Goal: Task Accomplishment & Management: Manage account settings

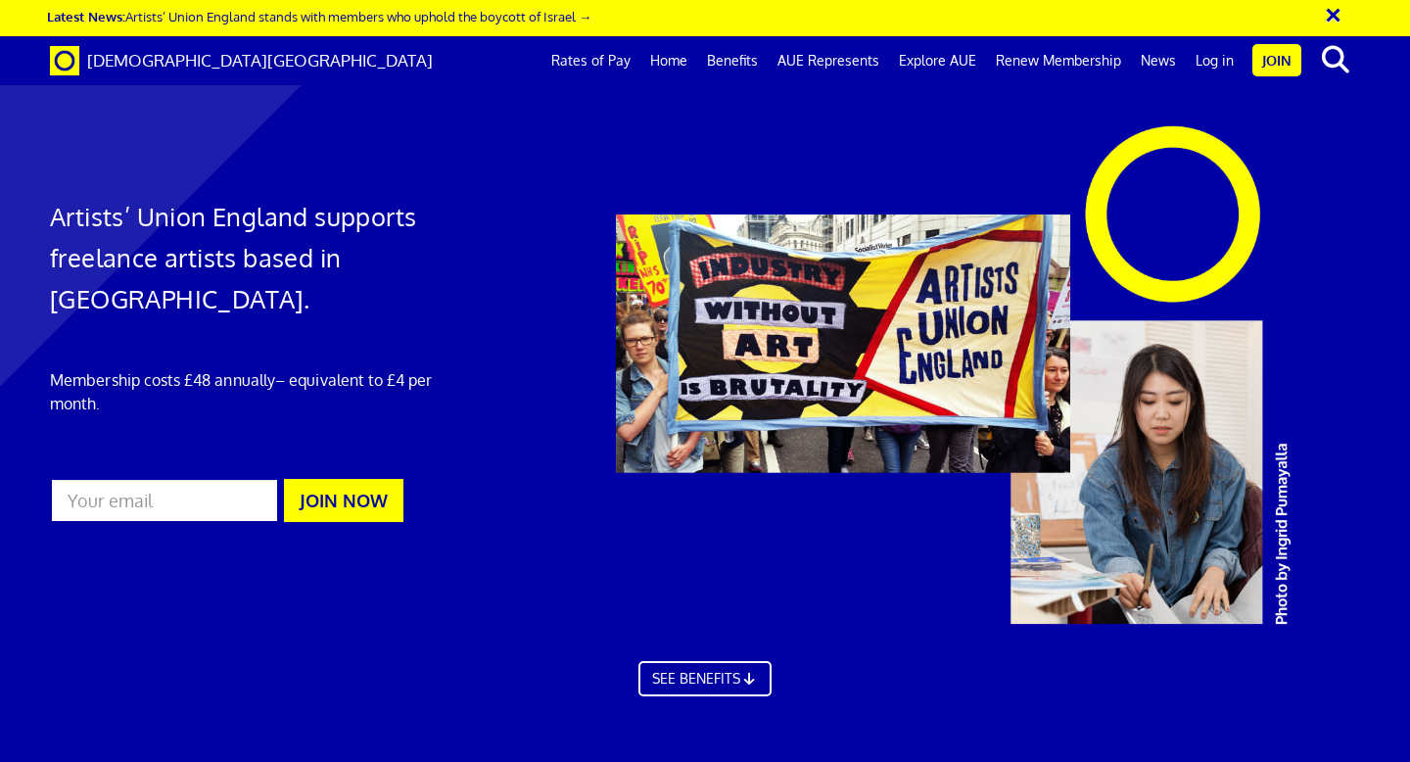
scroll to position [0, 11]
click at [1216, 65] on link "Log in" at bounding box center [1215, 60] width 58 height 49
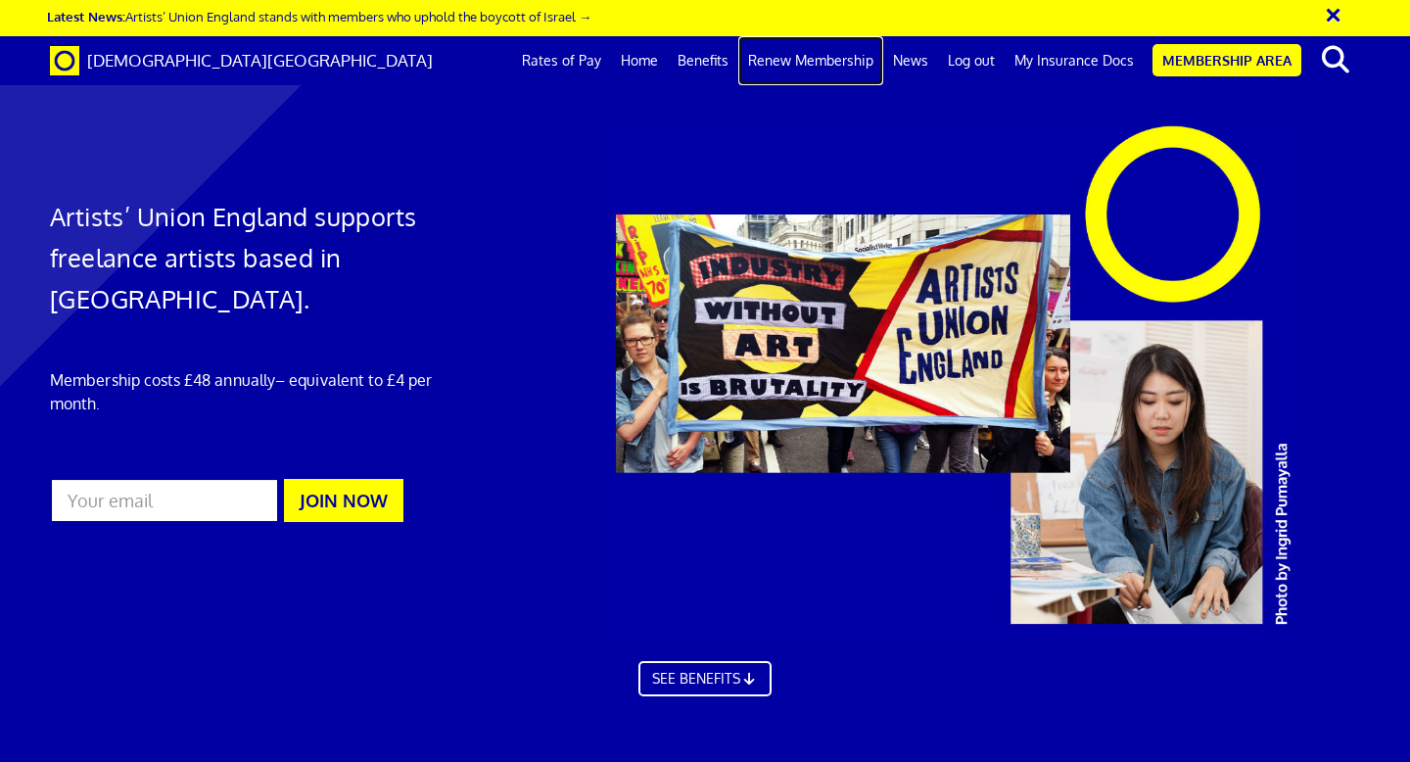
click at [776, 65] on link "Renew Membership" at bounding box center [810, 60] width 145 height 49
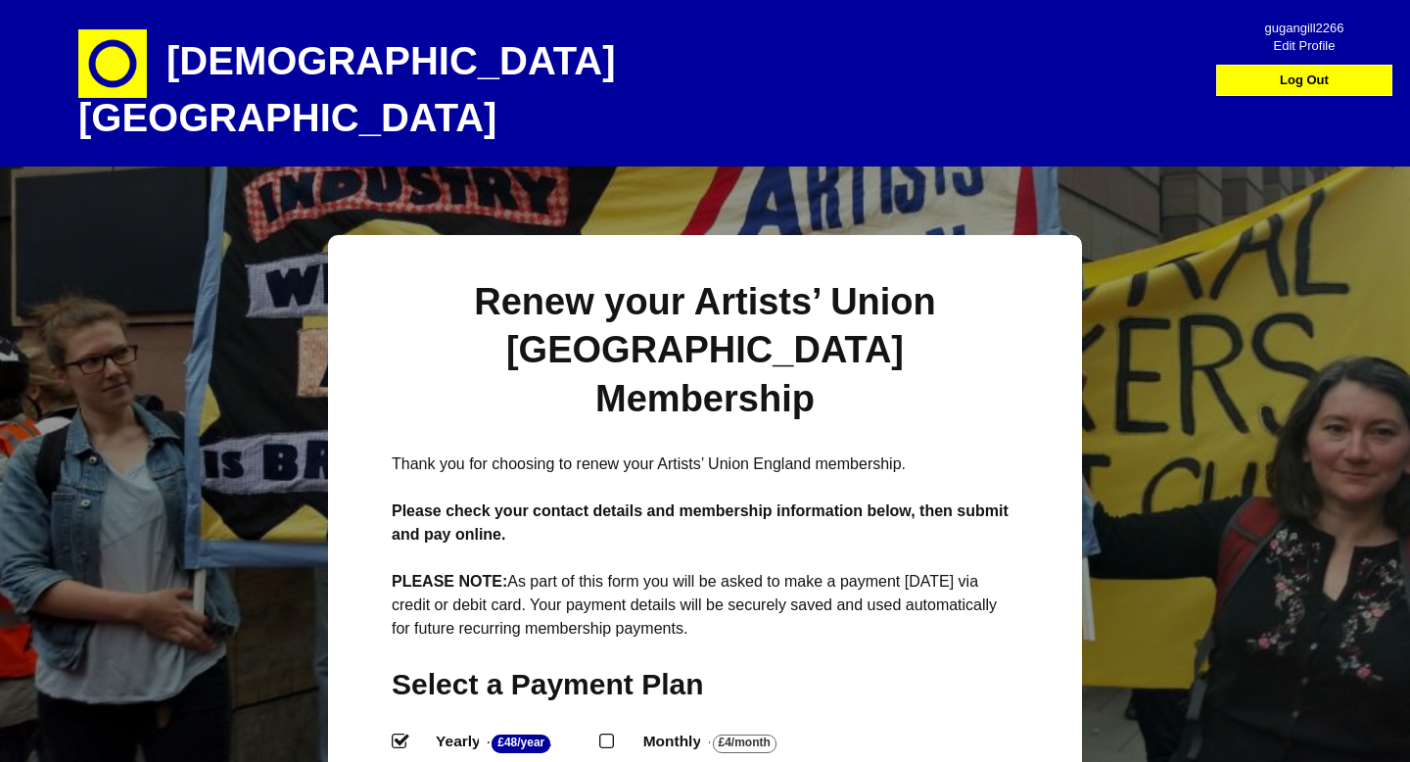
scroll to position [410, 0]
